Goal: Task Accomplishment & Management: Use online tool/utility

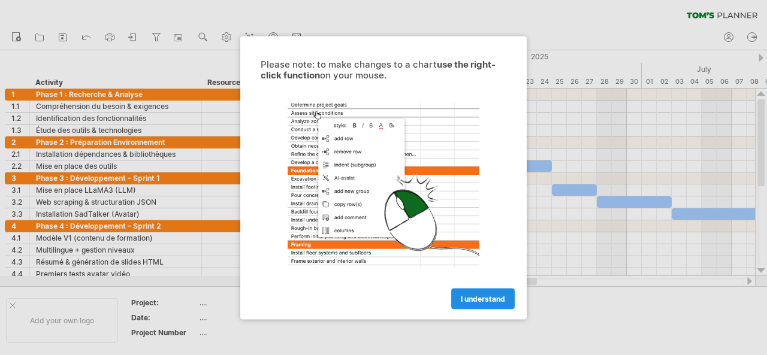
click at [472, 301] on span "I understand" at bounding box center [483, 298] width 44 height 9
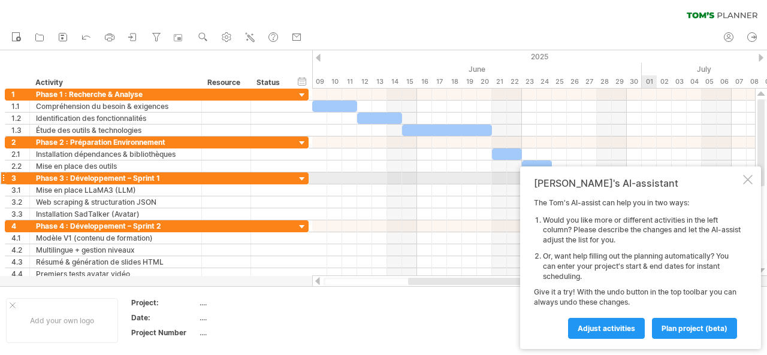
click at [750, 177] on div at bounding box center [748, 180] width 10 height 10
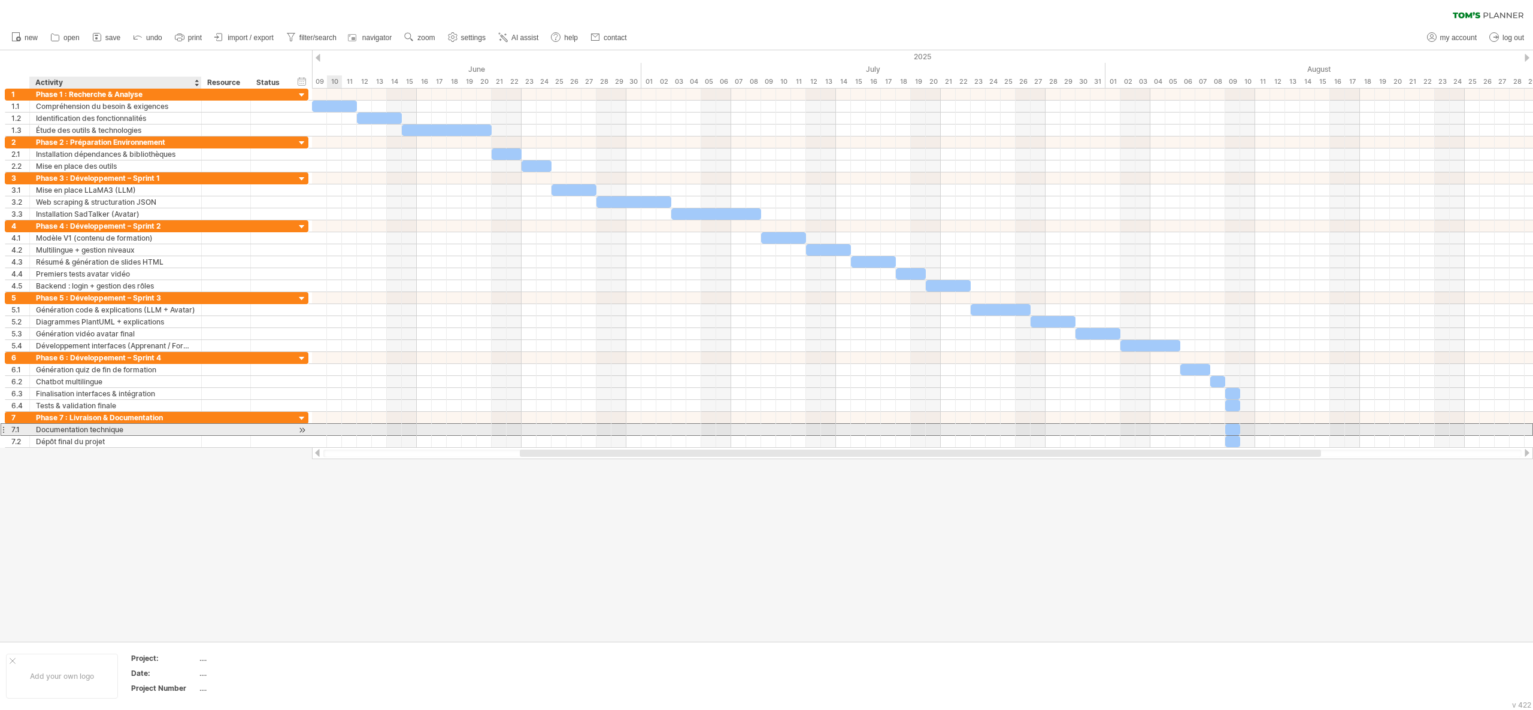
click at [174, 355] on div "Documentation technique" at bounding box center [115, 429] width 159 height 11
click at [174, 355] on input "**********" at bounding box center [115, 429] width 159 height 11
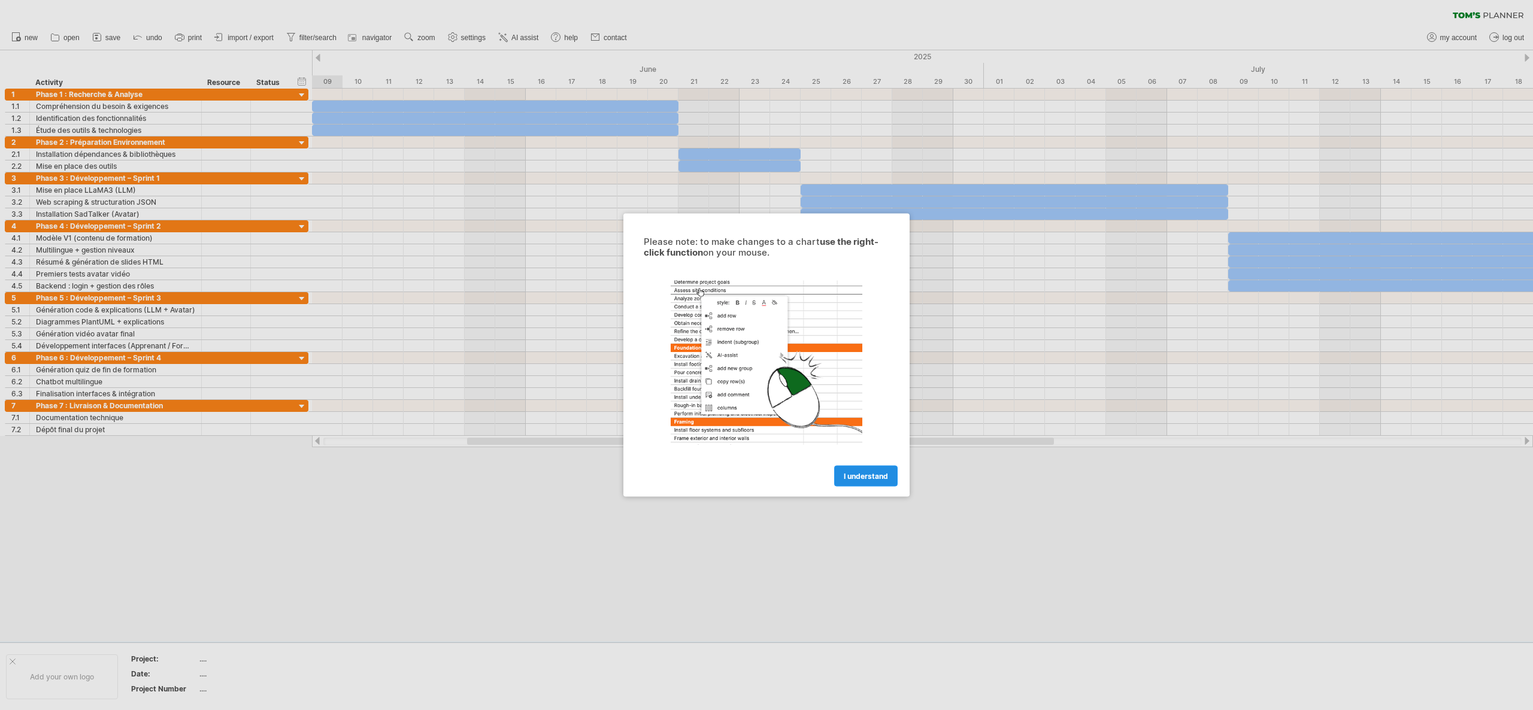
click at [861, 472] on span "I understand" at bounding box center [866, 476] width 44 height 9
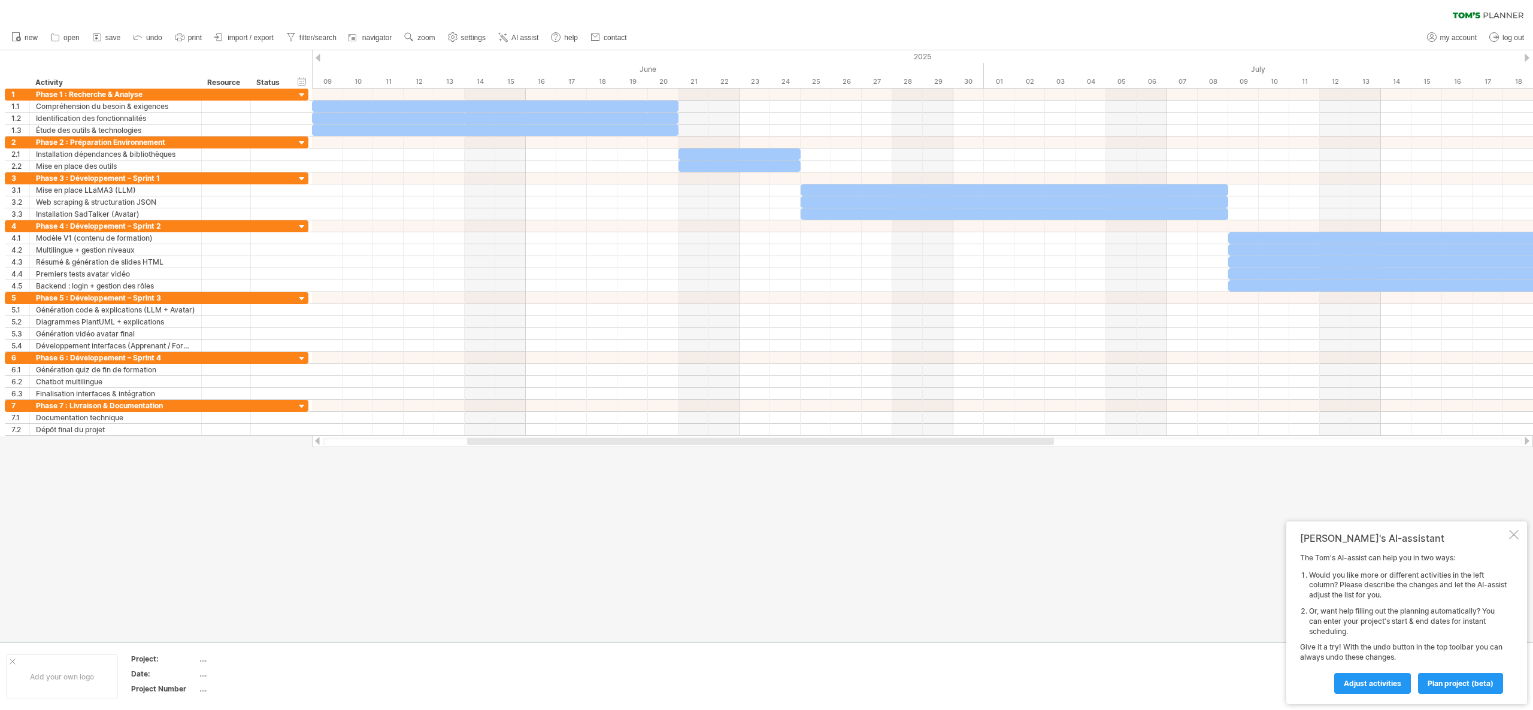
click at [1514, 534] on div at bounding box center [1514, 535] width 10 height 10
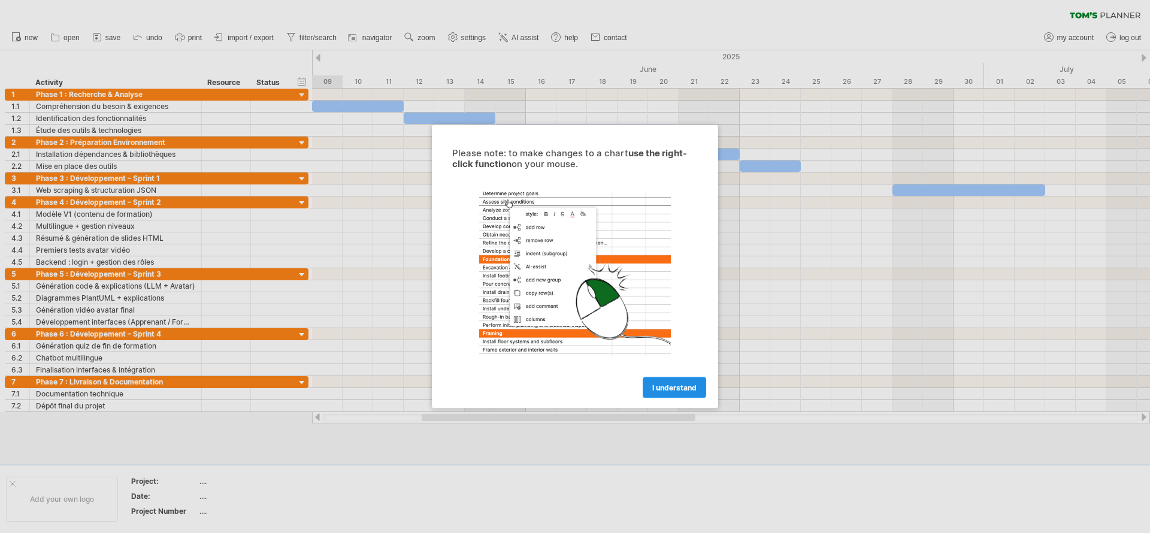
click at [662, 389] on span "I understand" at bounding box center [674, 387] width 44 height 9
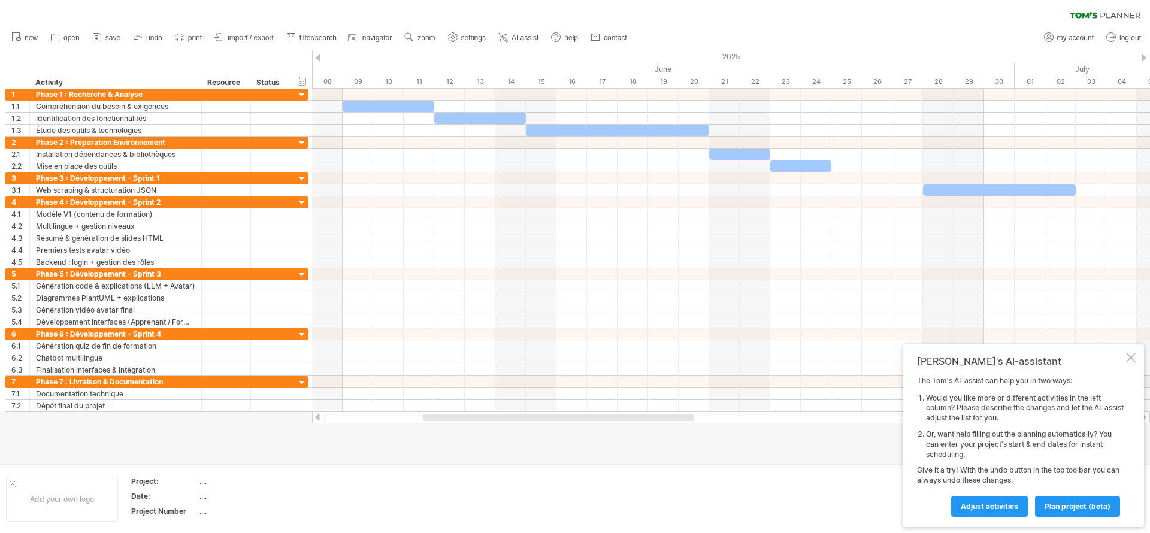
click at [638, 418] on div at bounding box center [558, 417] width 271 height 7
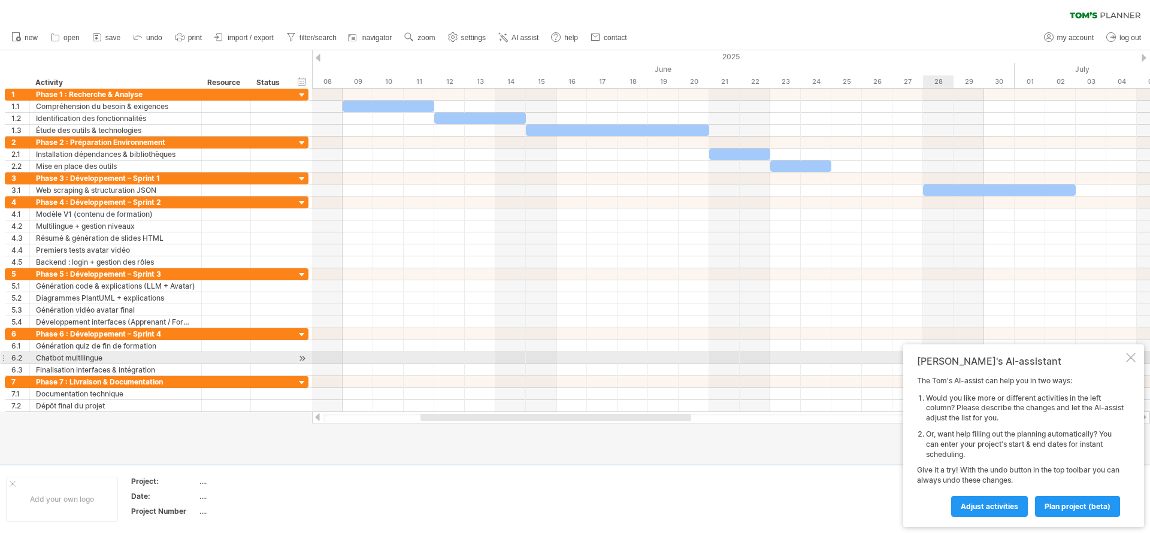
click at [1125, 358] on div "Tom's AI-assistant The Tom's AI-assist can help you in two ways: Would you like…" at bounding box center [1023, 435] width 241 height 183
click at [1133, 359] on div at bounding box center [1131, 358] width 10 height 10
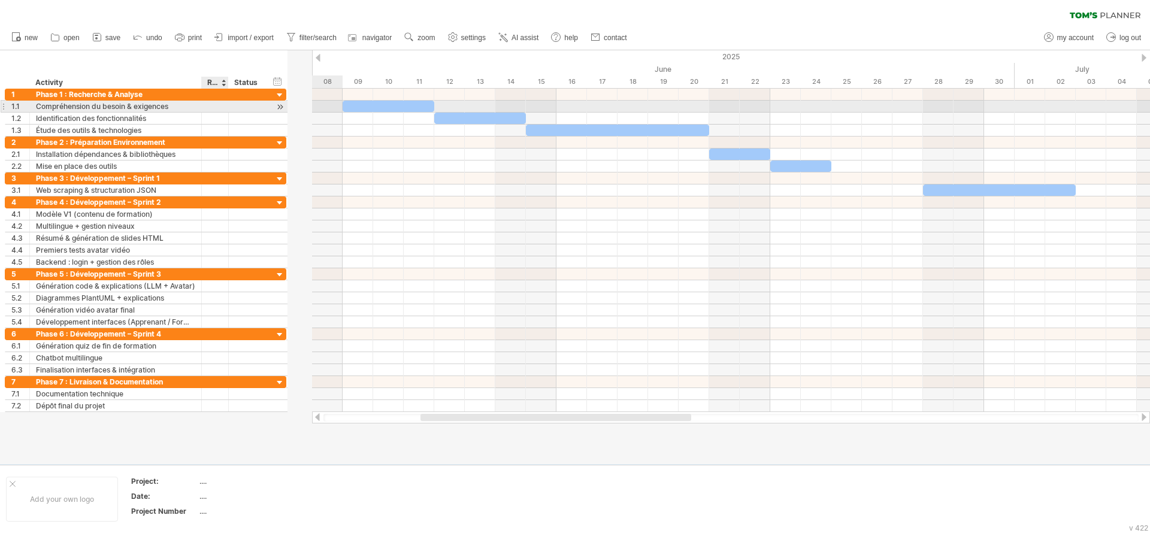
drag, startPoint x: 249, startPoint y: 108, endPoint x: 223, endPoint y: 106, distance: 25.8
click at [224, 106] on div at bounding box center [227, 107] width 6 height 12
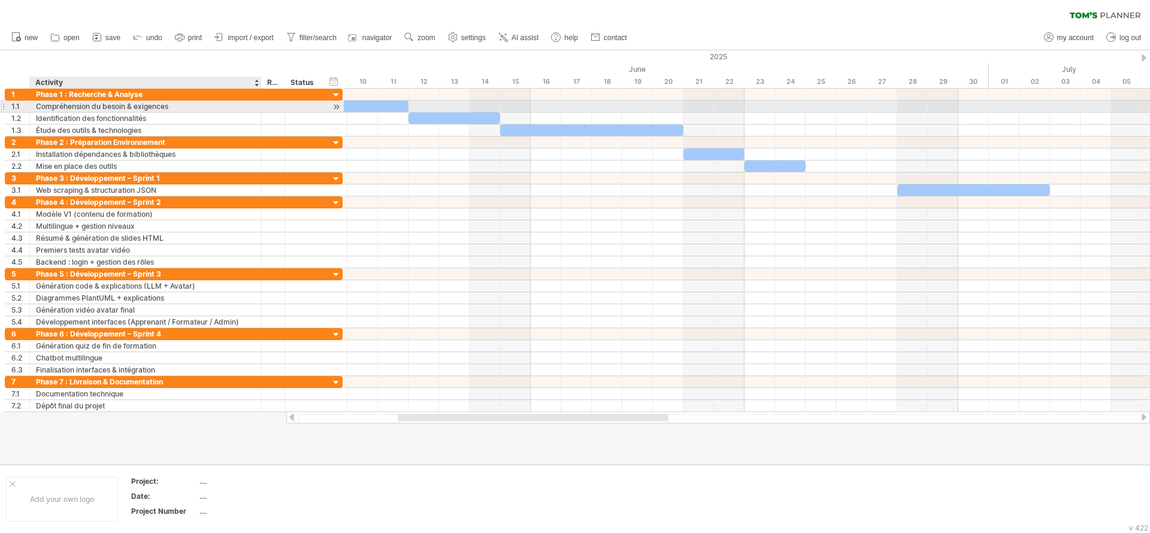
drag, startPoint x: 200, startPoint y: 112, endPoint x: 259, endPoint y: 106, distance: 59.6
click at [259, 106] on div "**********" at bounding box center [174, 113] width 338 height 48
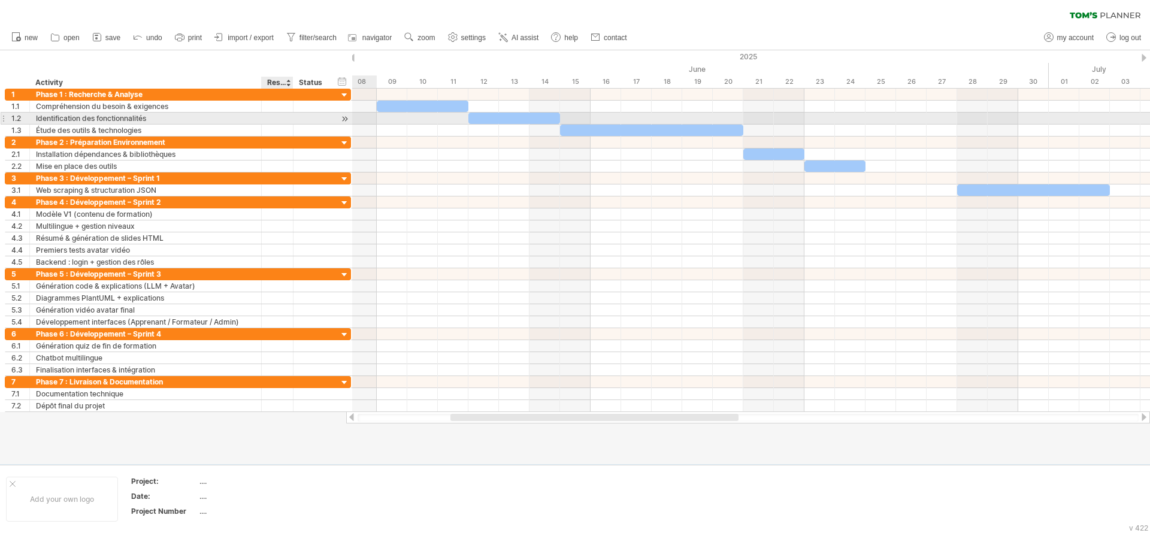
drag, startPoint x: 282, startPoint y: 117, endPoint x: 290, endPoint y: 115, distance: 8.6
click at [290, 115] on div at bounding box center [292, 119] width 6 height 12
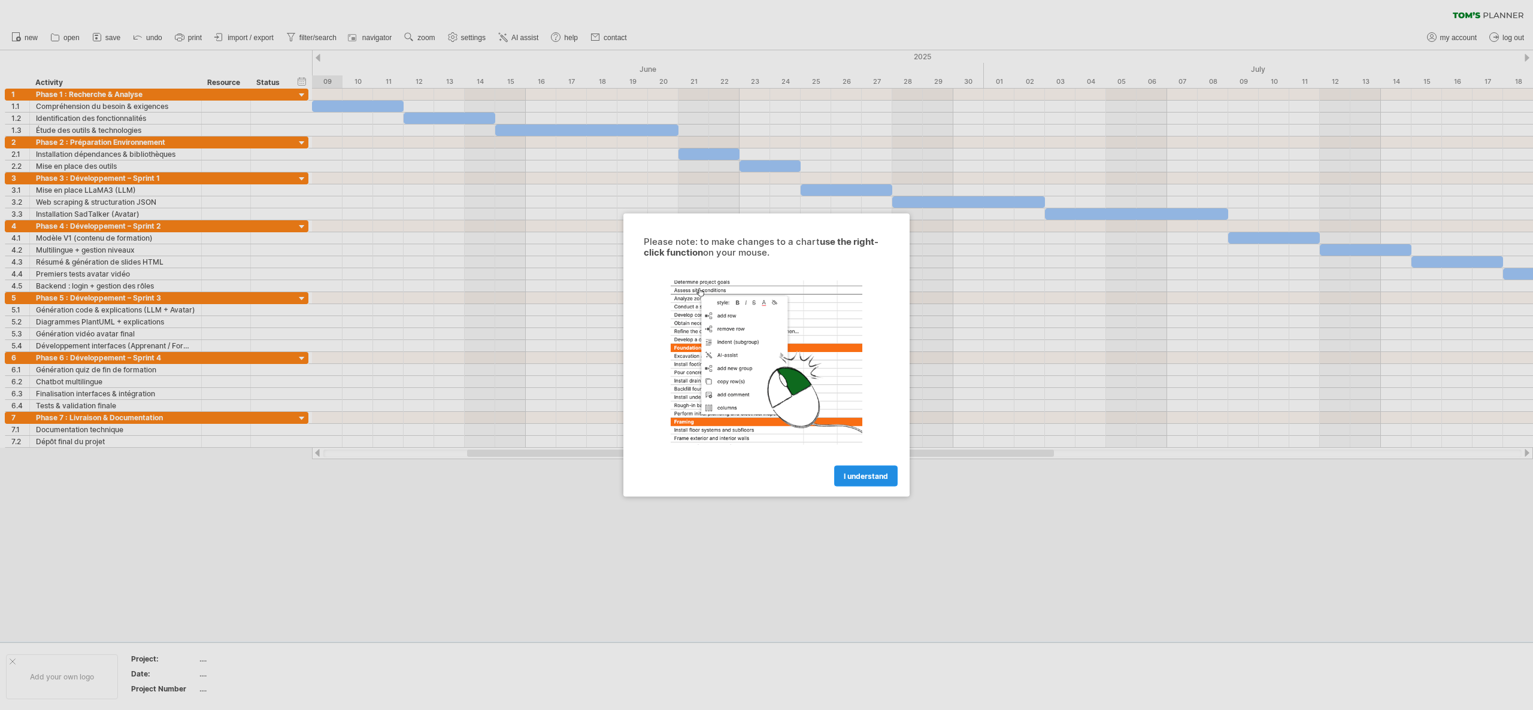
click at [870, 476] on span "I understand" at bounding box center [866, 476] width 44 height 9
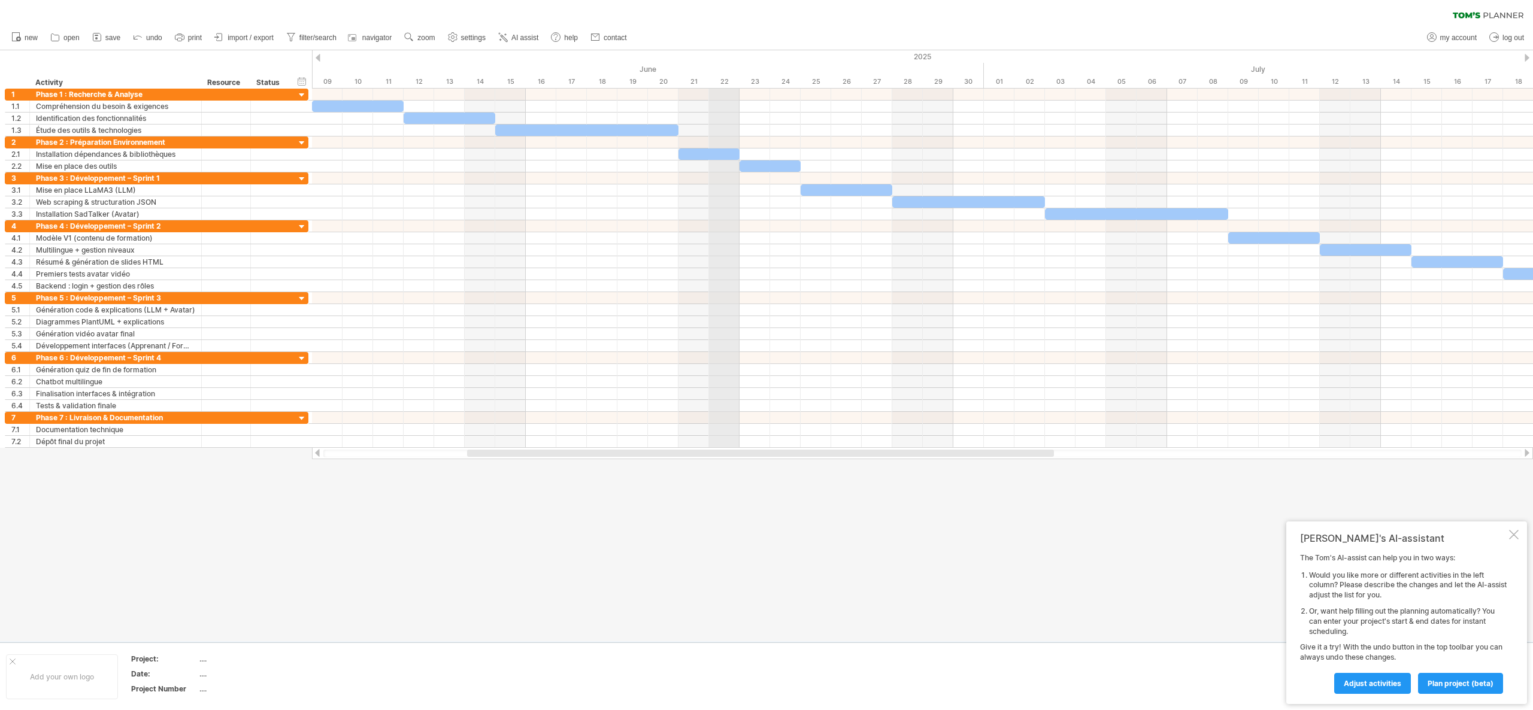
click at [734, 80] on div "22" at bounding box center [724, 81] width 31 height 13
click at [96, 41] on icon at bounding box center [97, 38] width 8 height 8
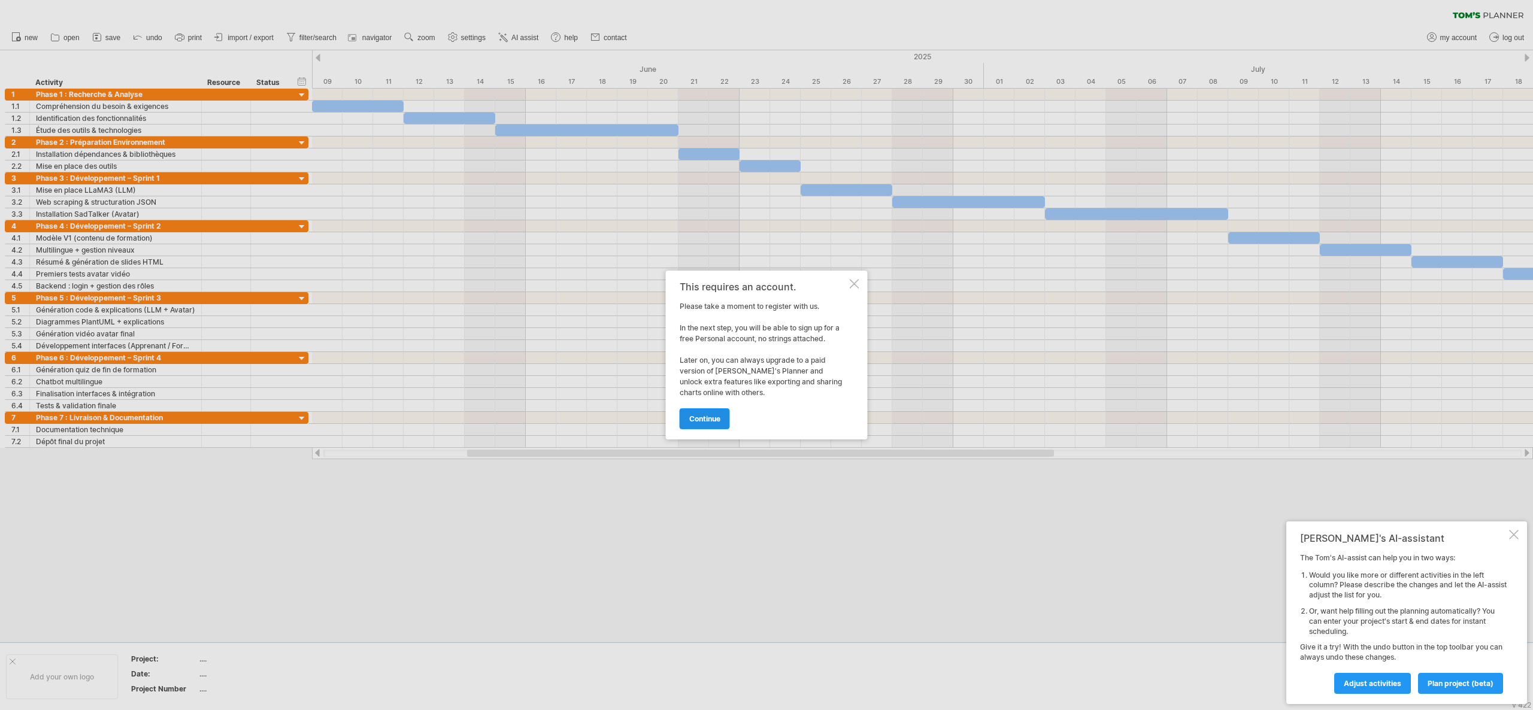
click at [713, 413] on link "continue" at bounding box center [705, 418] width 50 height 21
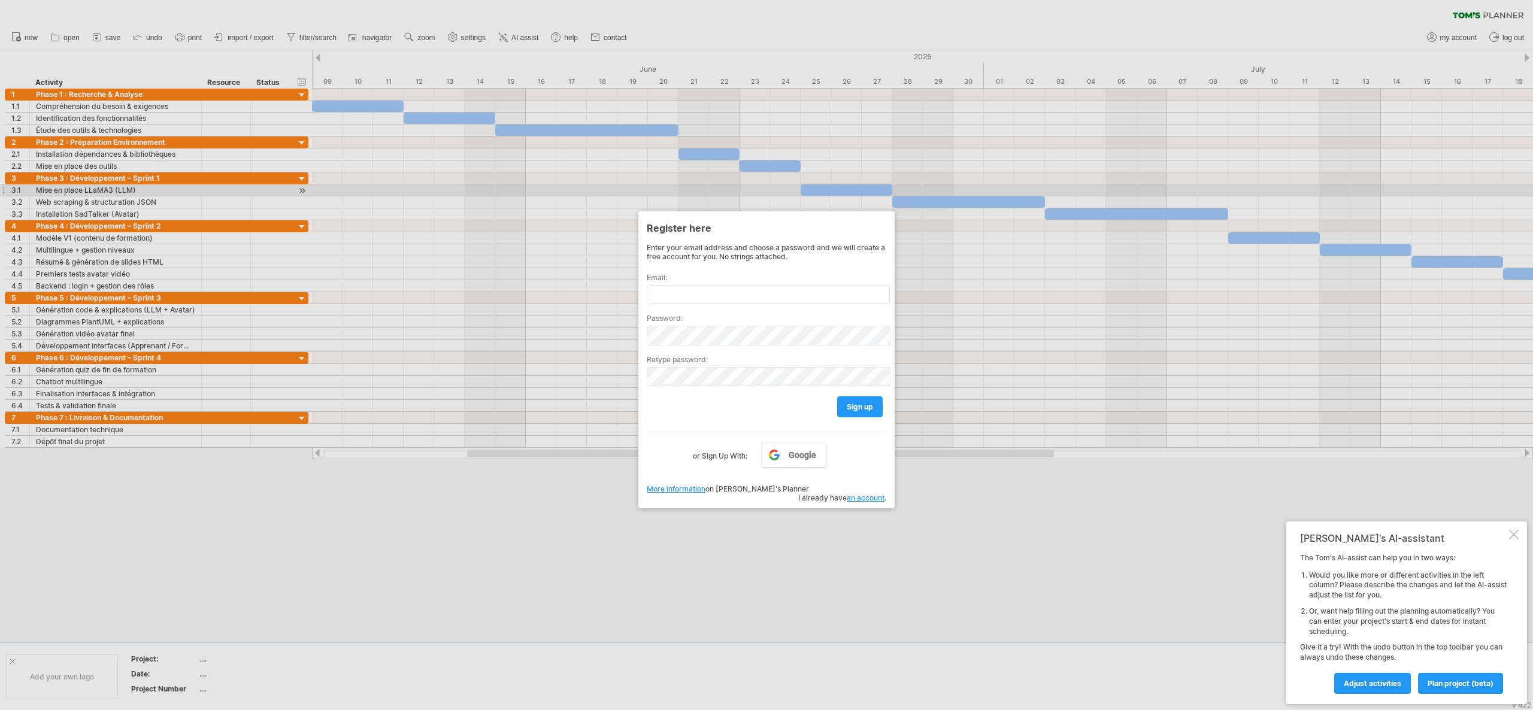
click at [849, 196] on div at bounding box center [766, 355] width 1533 height 710
click at [872, 514] on div at bounding box center [766, 355] width 1533 height 710
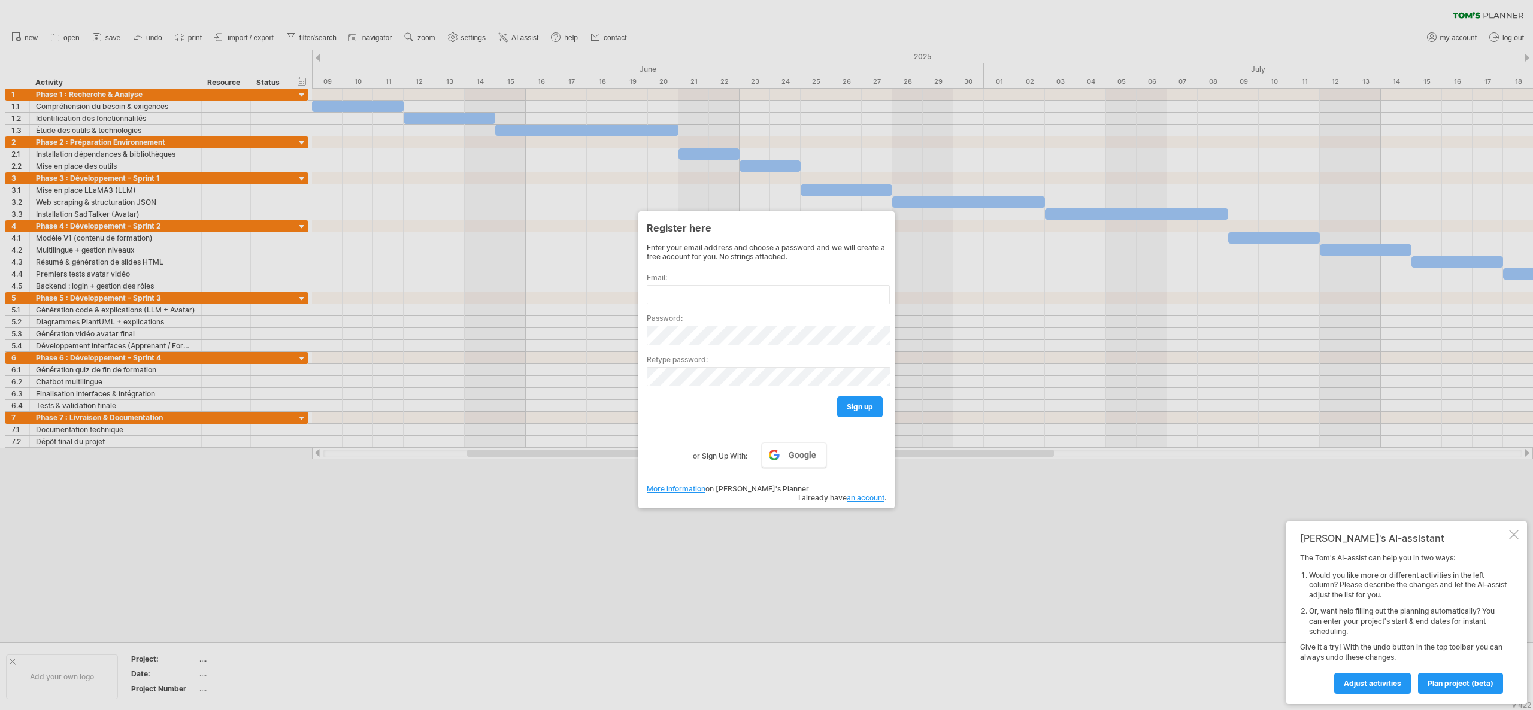
click at [828, 547] on div at bounding box center [766, 355] width 1533 height 710
click at [559, 40] on div at bounding box center [766, 355] width 1533 height 710
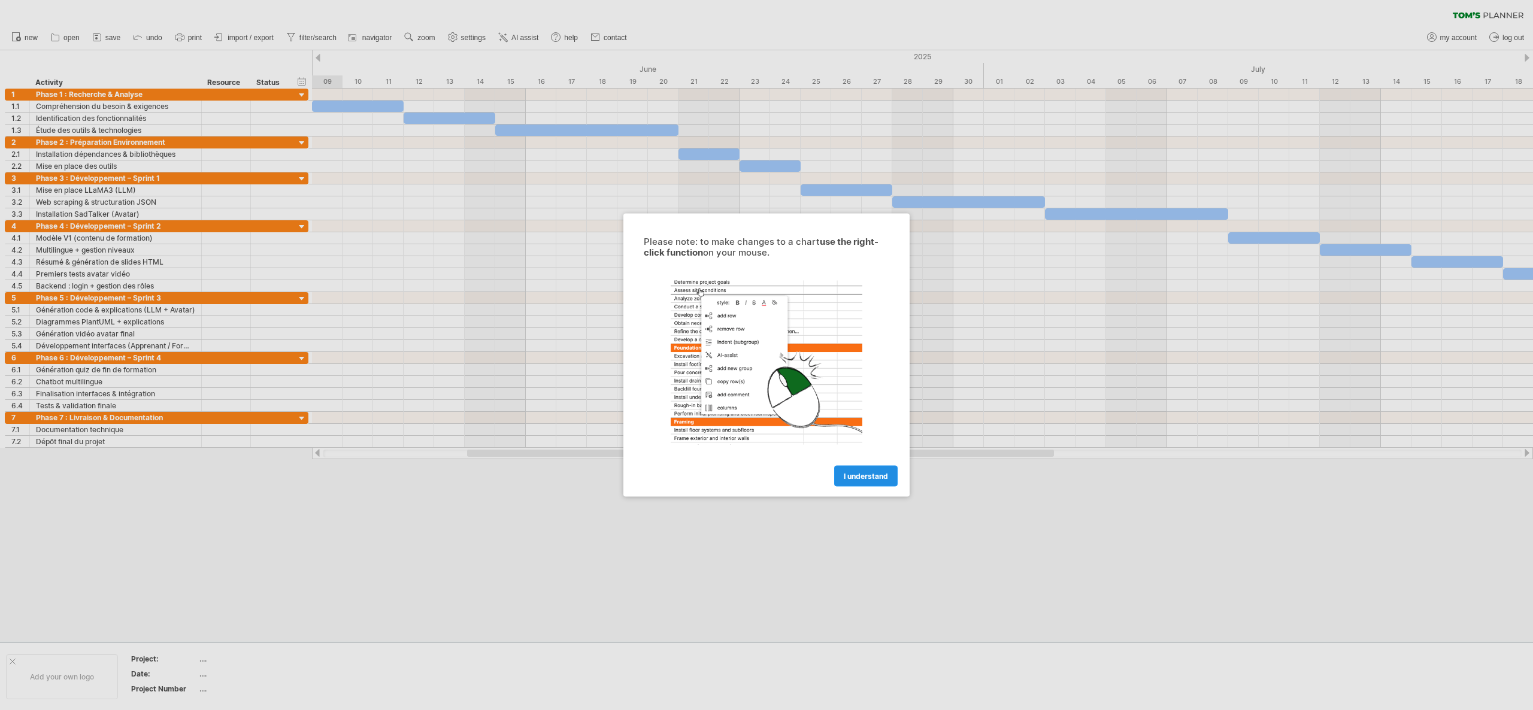
click at [868, 477] on span "I understand" at bounding box center [866, 476] width 44 height 9
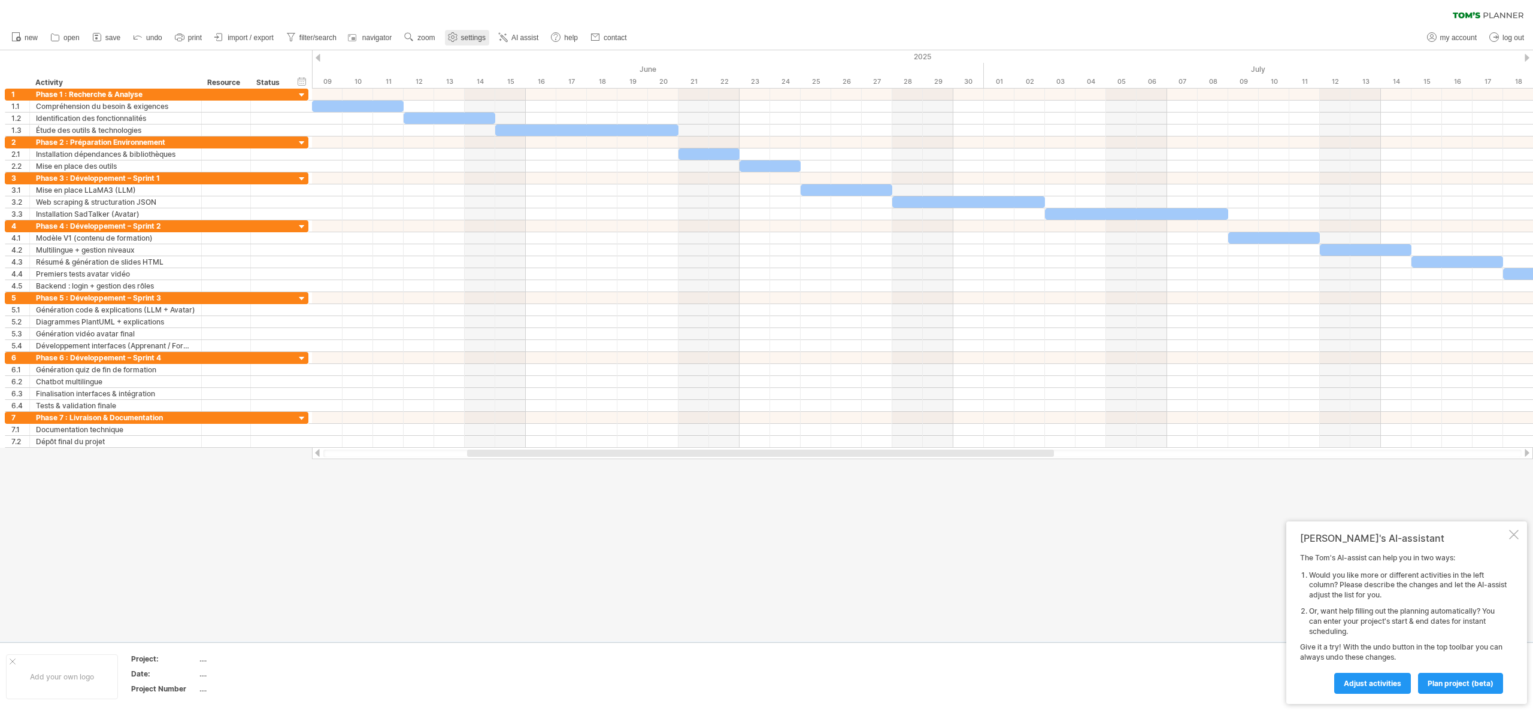
click at [460, 36] on link "settings" at bounding box center [467, 38] width 44 height 16
select select "*"
select select "**"
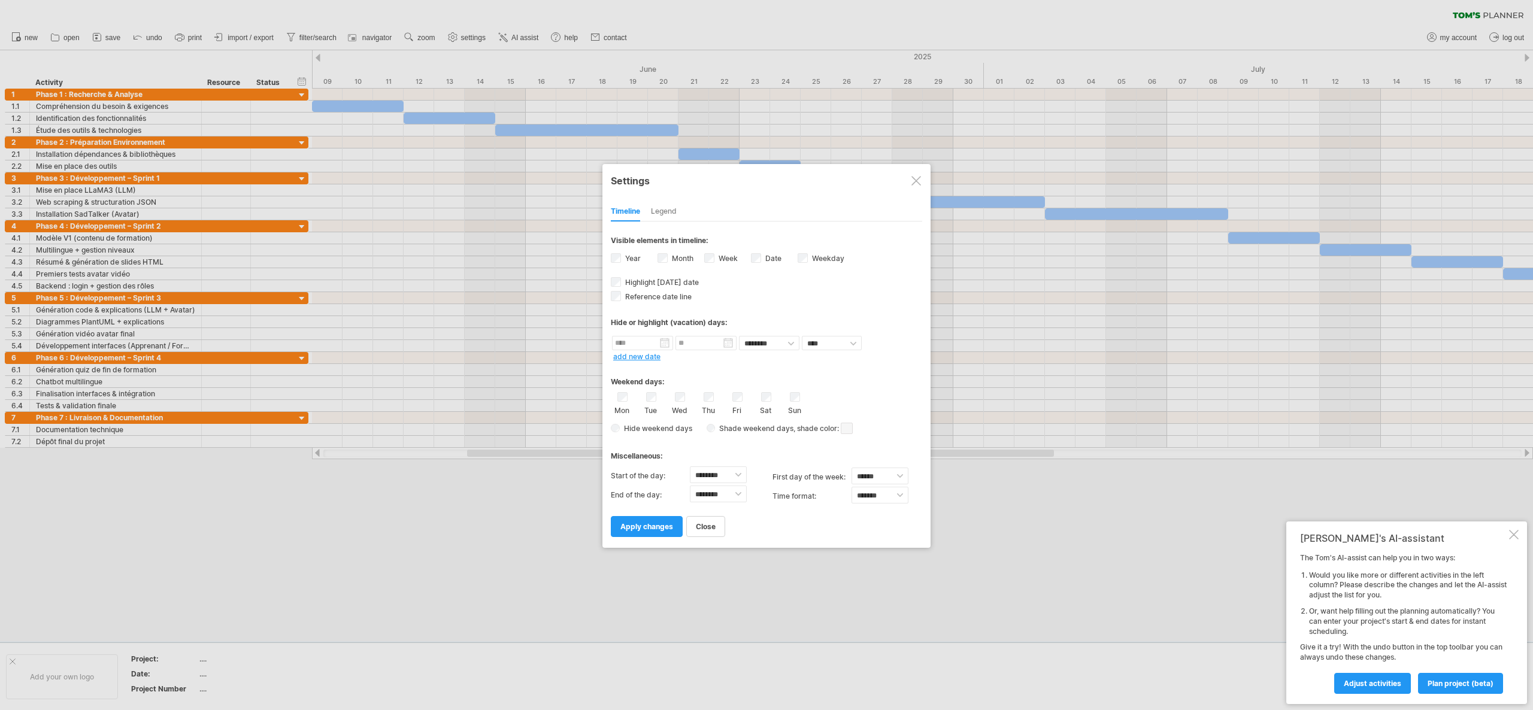
click at [659, 208] on div "Legend" at bounding box center [664, 211] width 26 height 19
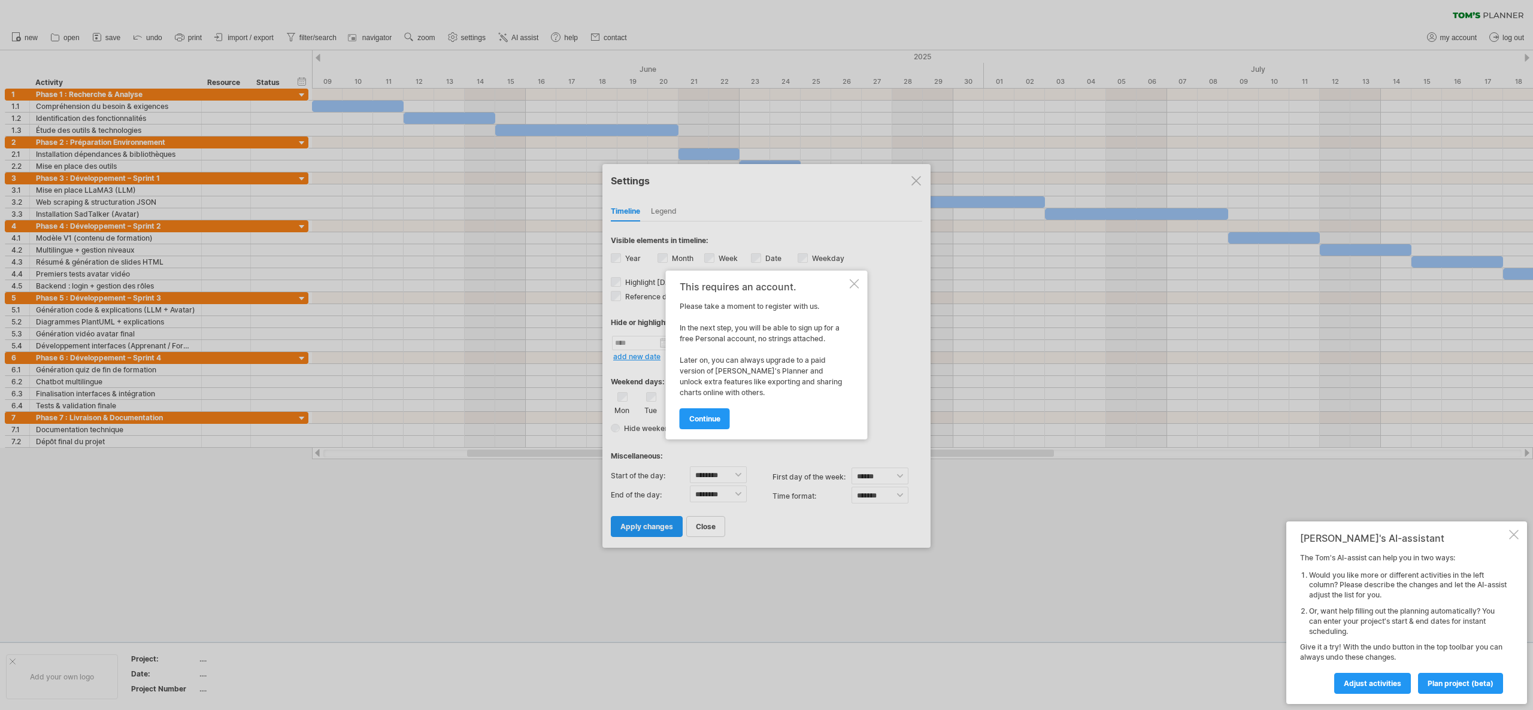
click at [853, 285] on div at bounding box center [855, 284] width 10 height 10
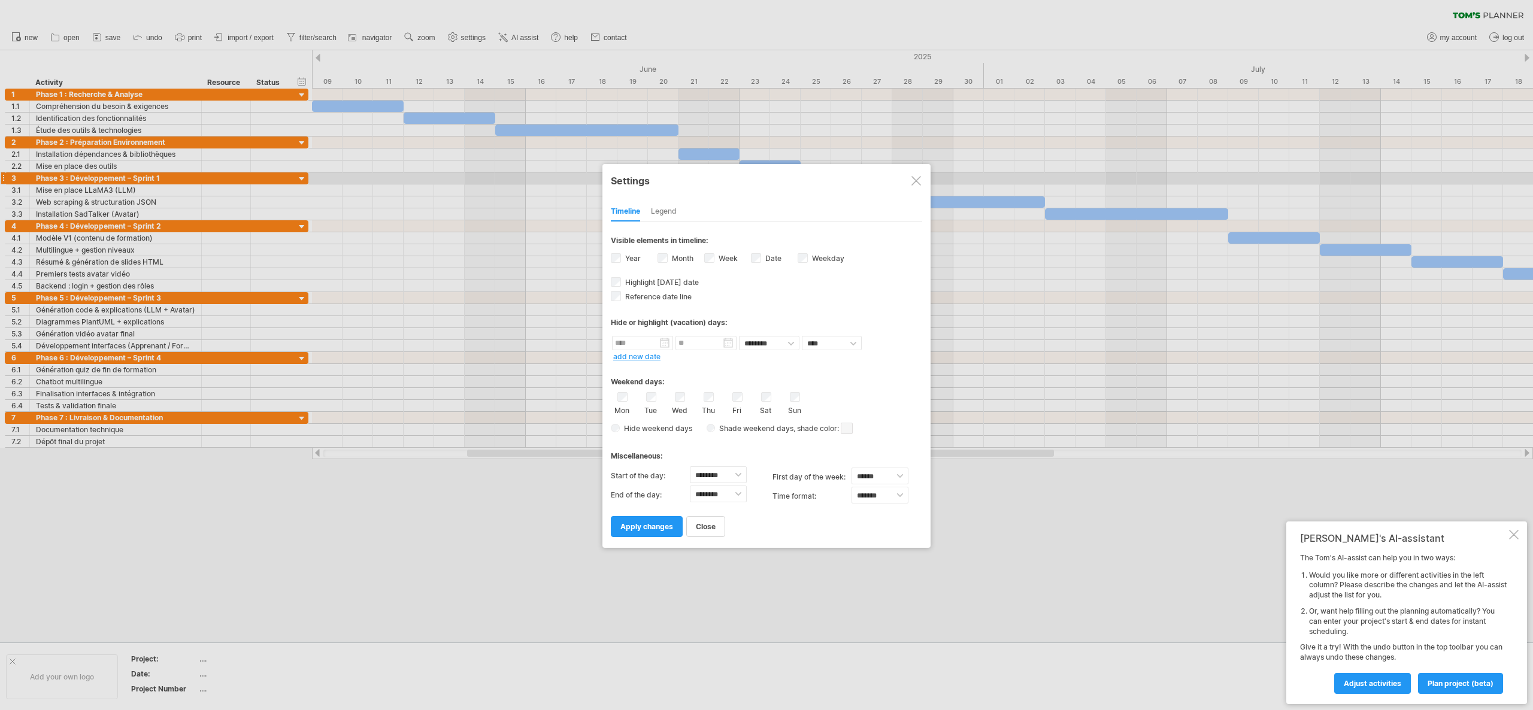
click at [918, 178] on div at bounding box center [917, 181] width 10 height 10
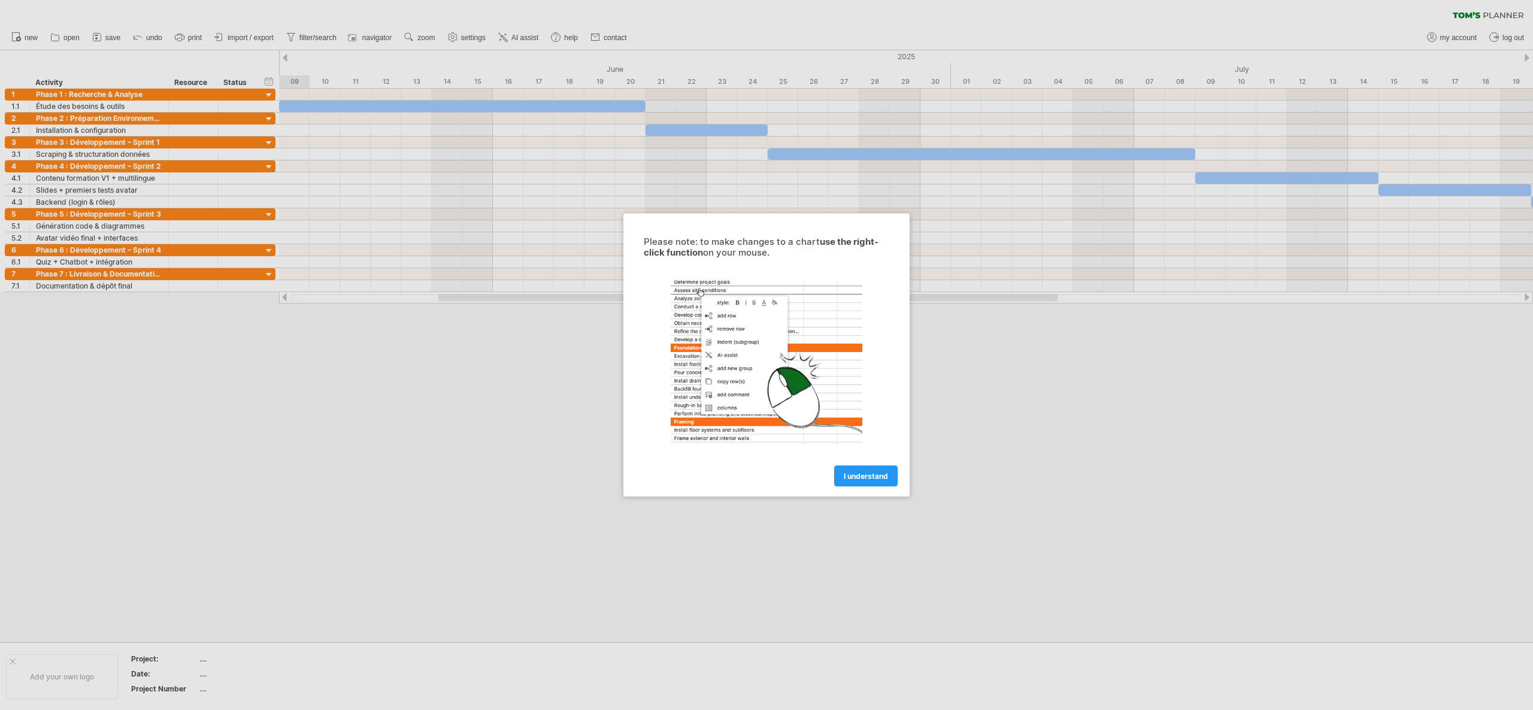
click at [561, 543] on div at bounding box center [766, 355] width 1533 height 710
click at [873, 474] on span "I understand" at bounding box center [866, 476] width 44 height 9
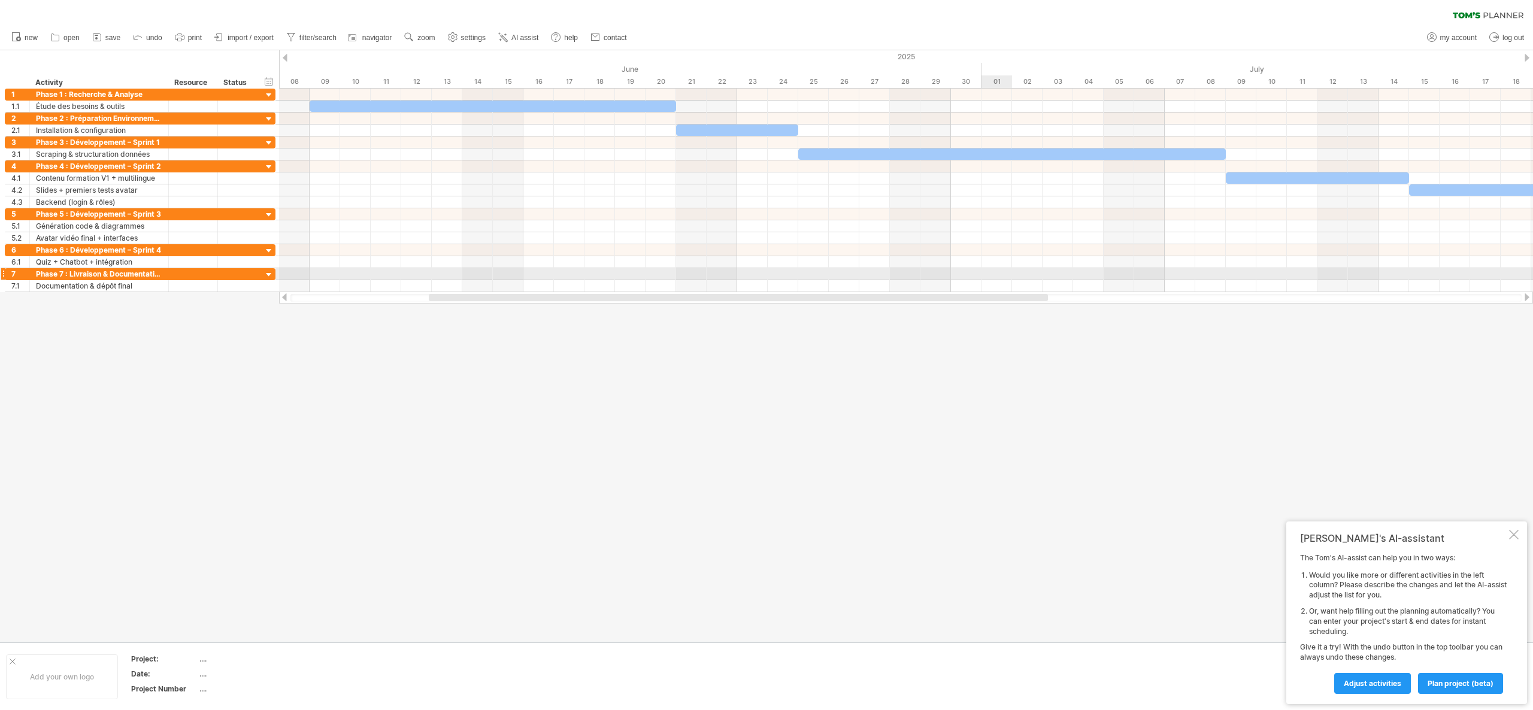
drag, startPoint x: 1004, startPoint y: 301, endPoint x: 994, endPoint y: 274, distance: 28.0
click at [994, 274] on div "Trying to reach [DOMAIN_NAME] Connected again... 0% clear filter new 1" at bounding box center [766, 355] width 1533 height 710
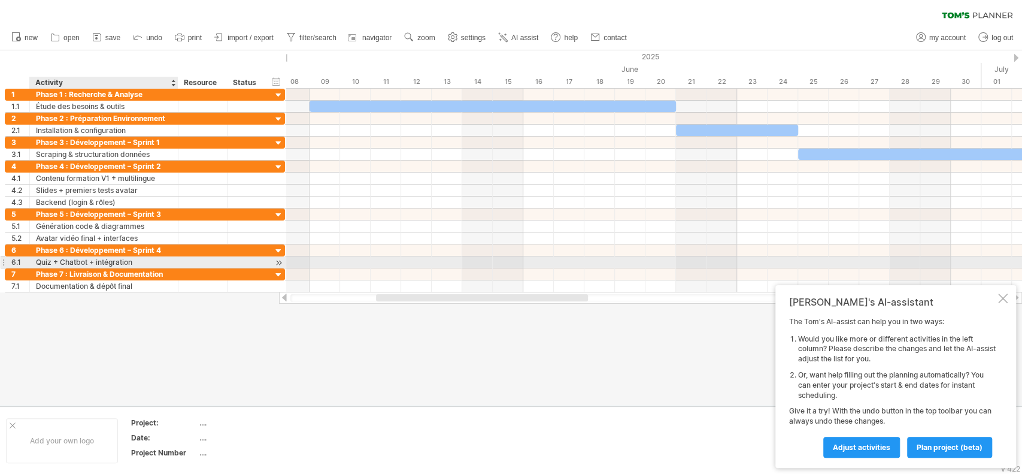
drag, startPoint x: 166, startPoint y: 259, endPoint x: 175, endPoint y: 256, distance: 10.0
click at [175, 256] on div at bounding box center [177, 262] width 6 height 12
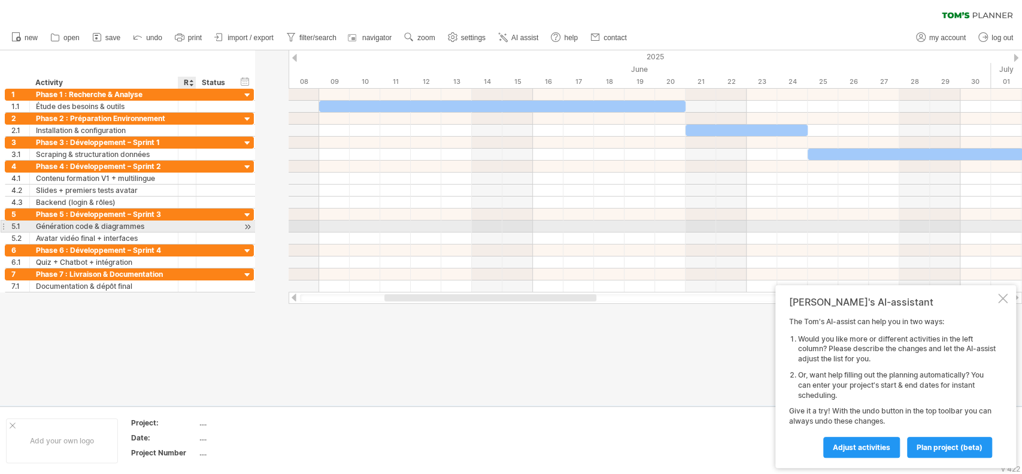
drag, startPoint x: 226, startPoint y: 225, endPoint x: 195, endPoint y: 223, distance: 31.2
click at [195, 223] on div at bounding box center [195, 226] width 6 height 12
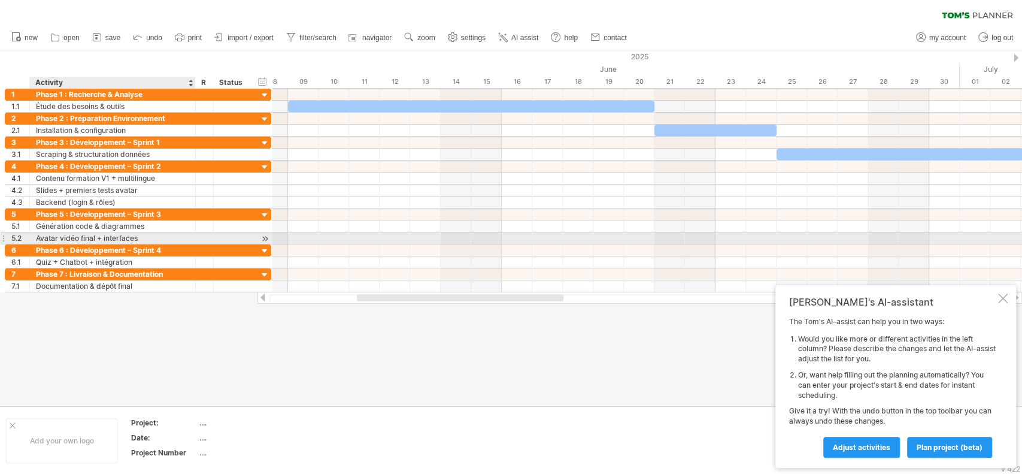
drag, startPoint x: 177, startPoint y: 235, endPoint x: 194, endPoint y: 236, distance: 17.4
click at [194, 236] on div at bounding box center [194, 238] width 6 height 12
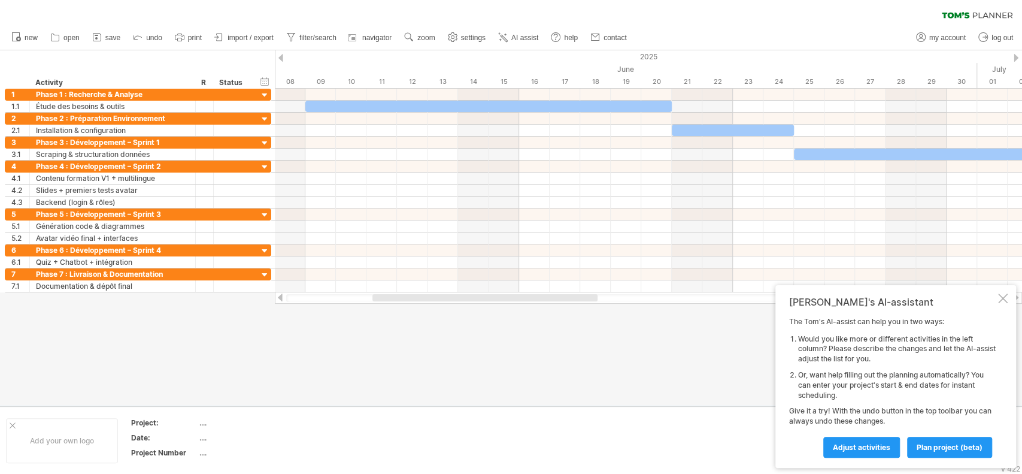
click at [198, 344] on div at bounding box center [511, 227] width 1022 height 355
click at [1001, 301] on div at bounding box center [1003, 298] width 10 height 10
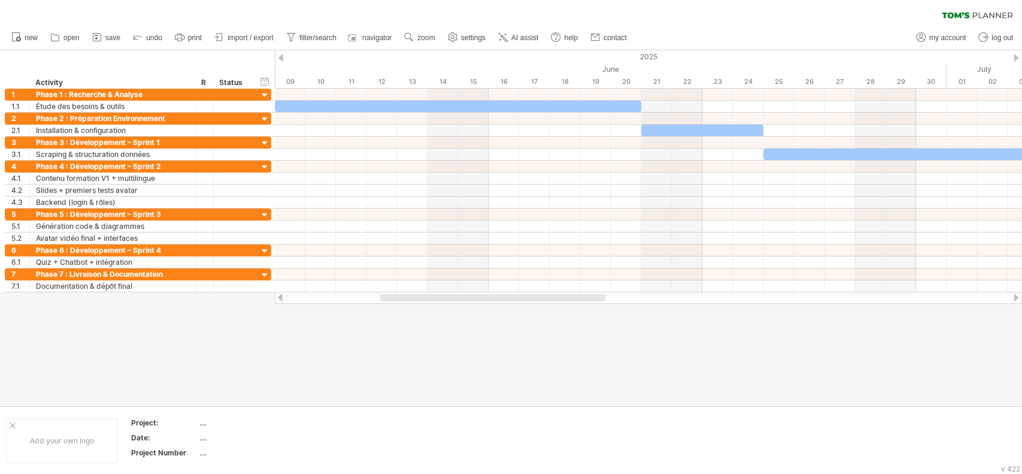
drag, startPoint x: 392, startPoint y: 299, endPoint x: 399, endPoint y: 296, distance: 8.1
click at [399, 296] on div at bounding box center [492, 297] width 225 height 7
